Goal: Communication & Community: Answer question/provide support

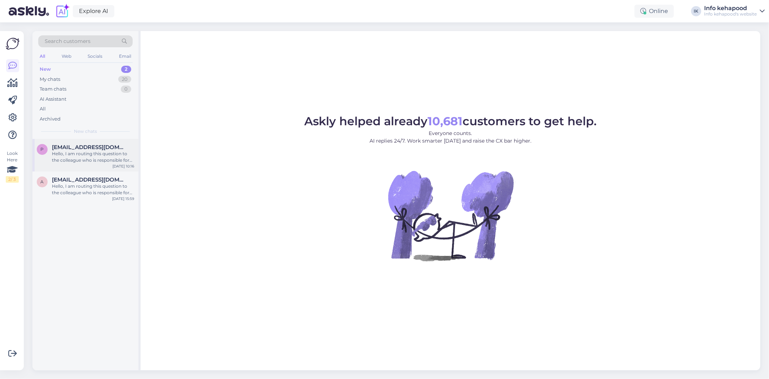
click at [95, 162] on div "Hello, I am routing this question to the colleague who is responsible for this …" at bounding box center [93, 156] width 82 height 13
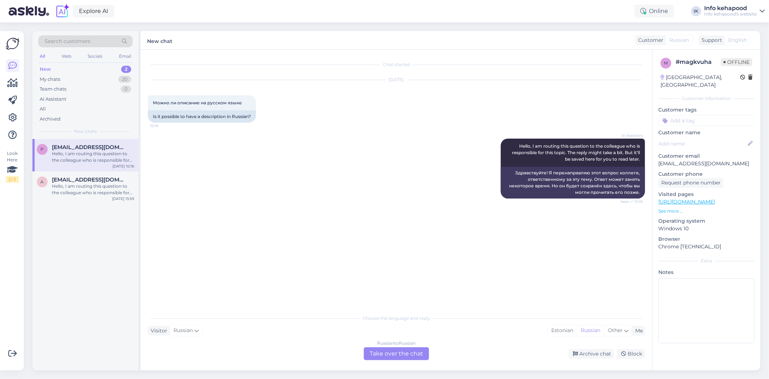
click at [391, 347] on div "Choose the language and reply Visitor Russian Me Estonian Russian Other Russian…" at bounding box center [396, 335] width 497 height 49
click at [387, 348] on div "Russian to Russian Take over the chat" at bounding box center [396, 353] width 65 height 13
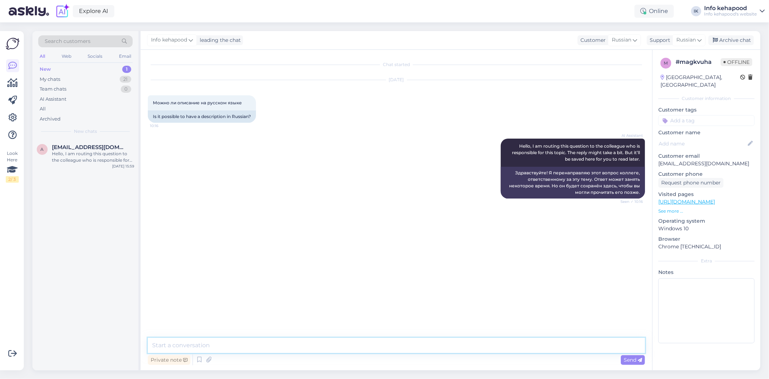
click at [312, 345] on textarea at bounding box center [396, 345] width 497 height 15
type textarea "Tere"
click at [696, 41] on span "Russian" at bounding box center [686, 40] width 19 height 8
type input "est"
click at [661, 79] on ul "Estonian" at bounding box center [676, 71] width 79 height 17
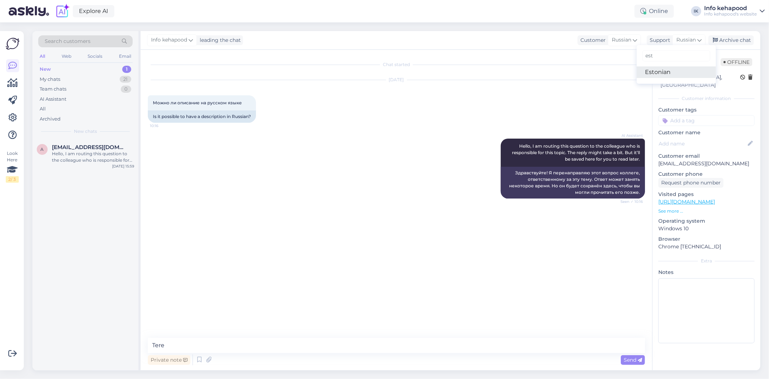
click at [663, 70] on link "Estonian" at bounding box center [676, 72] width 79 height 12
type textarea "Привет"
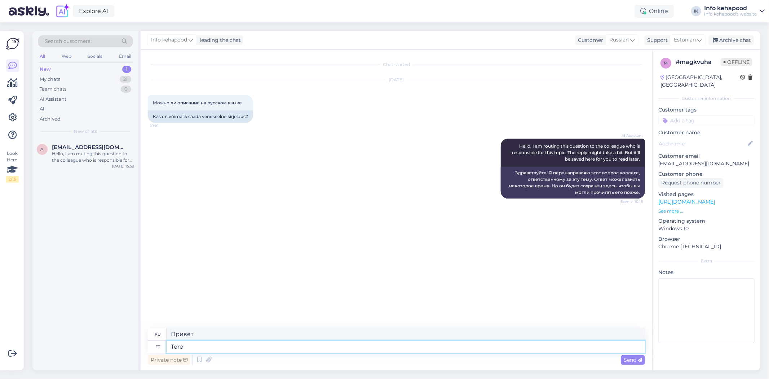
click at [326, 344] on textarea "Tere" at bounding box center [406, 346] width 479 height 12
type textarea "Tere!"
type textarea "Привет!"
type textarea "Tere! [GEOGRAPHIC_DATA]"
type textarea "Здравствуйте! Пожалуйста."
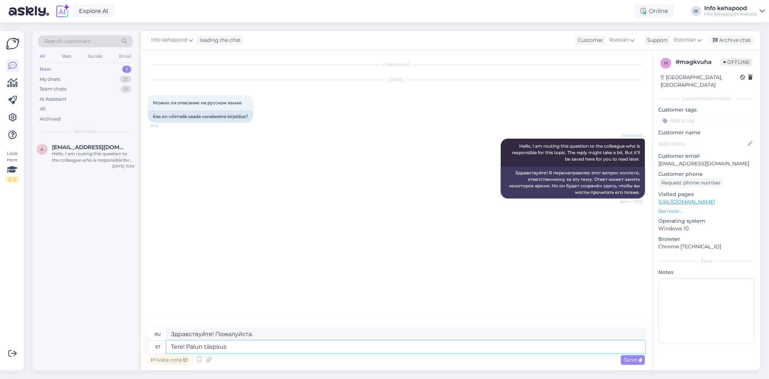
type textarea "Tere! Palun täspsust"
type textarea "Здравствуйте! Пожалуйста, будьте конкретны."
type textarea "Tere! Palun täpsustage"
type textarea "Здравствуйте! Пожалуйста, уточните."
type textarea "Tere! Palun täpsustage"
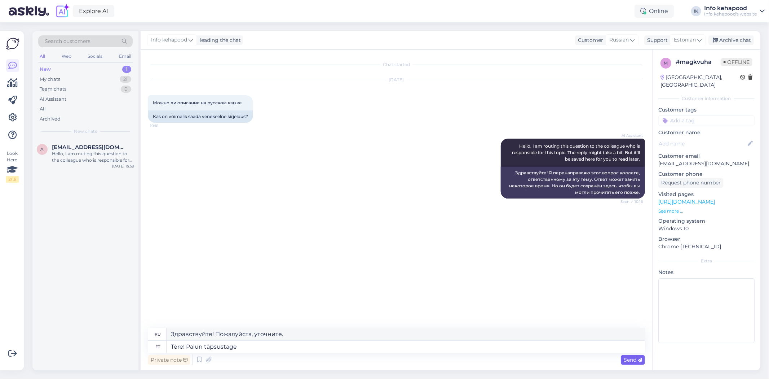
click at [626, 361] on span "Send" at bounding box center [633, 359] width 18 height 6
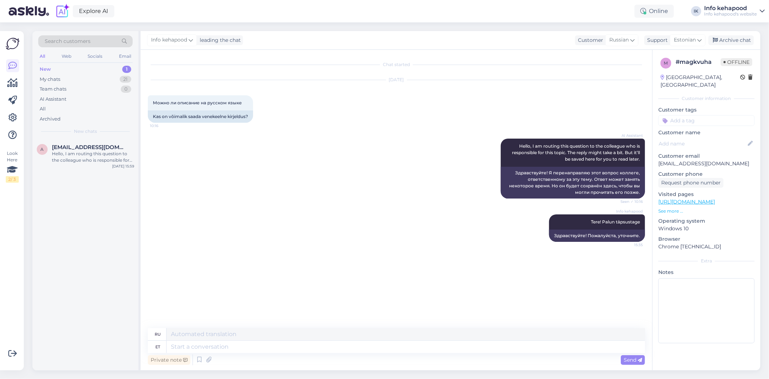
click at [67, 175] on div "a [EMAIL_ADDRESS][DOMAIN_NAME] Hello, I am routing this question to the colleag…" at bounding box center [85, 254] width 106 height 231
click at [71, 150] on div "Hello, I am routing this question to the colleague who is responsible for this …" at bounding box center [93, 156] width 82 height 13
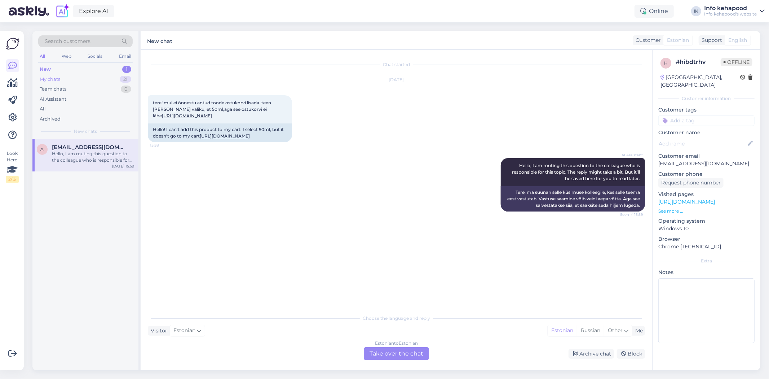
click at [99, 82] on div "My chats 21" at bounding box center [85, 79] width 95 height 10
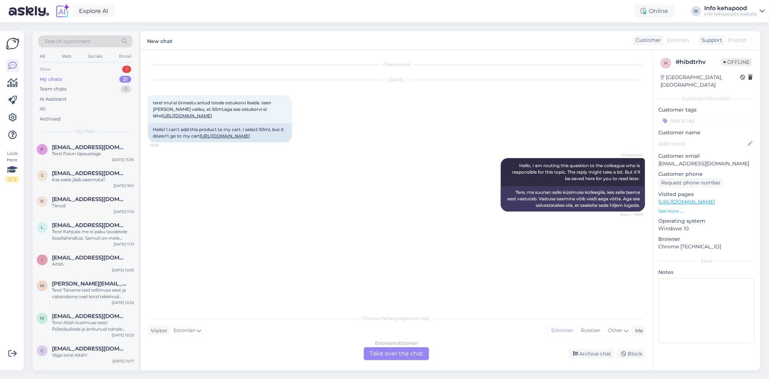
click at [104, 67] on div "New 1" at bounding box center [85, 69] width 95 height 10
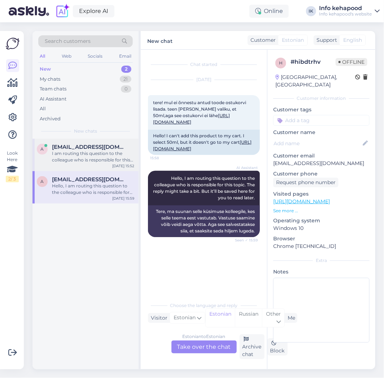
click at [96, 139] on div "a [EMAIL_ADDRESS][DOMAIN_NAME] I am routing this question to the colleague who …" at bounding box center [85, 155] width 106 height 32
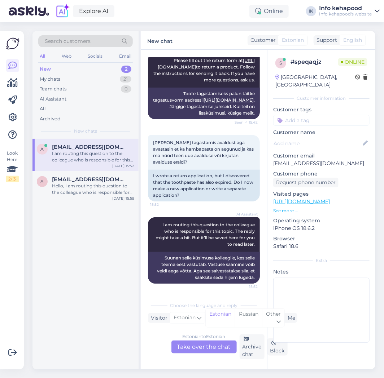
scroll to position [111, 0]
click at [208, 342] on div "Estonian to Estonian Take over the chat" at bounding box center [203, 347] width 65 height 13
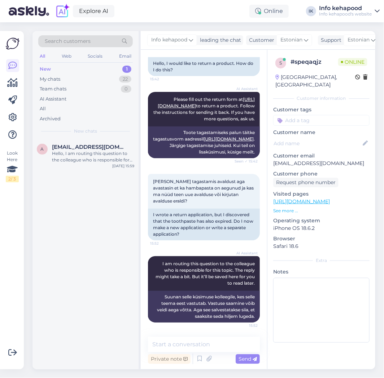
drag, startPoint x: 99, startPoint y: 249, endPoint x: 150, endPoint y: 264, distance: 53.4
click at [99, 249] on div "a [EMAIL_ADDRESS][DOMAIN_NAME] Hello, I am routing this question to the colleag…" at bounding box center [85, 254] width 106 height 231
click at [199, 346] on textarea at bounding box center [204, 344] width 112 height 15
type input "t"
click at [194, 348] on textarea at bounding box center [204, 344] width 112 height 15
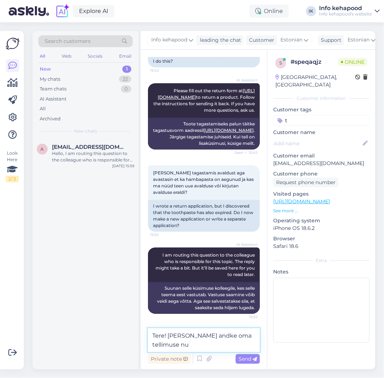
scroll to position [81, 0]
type textarea "Tere! [PERSON_NAME] andke oma tellimuse number."
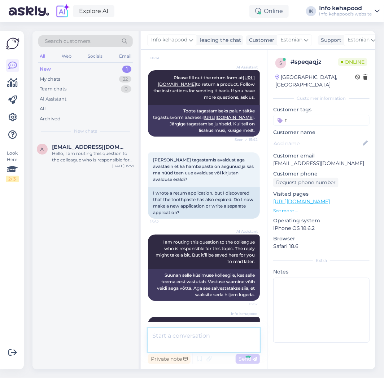
scroll to position [103, 0]
